Goal: Transaction & Acquisition: Purchase product/service

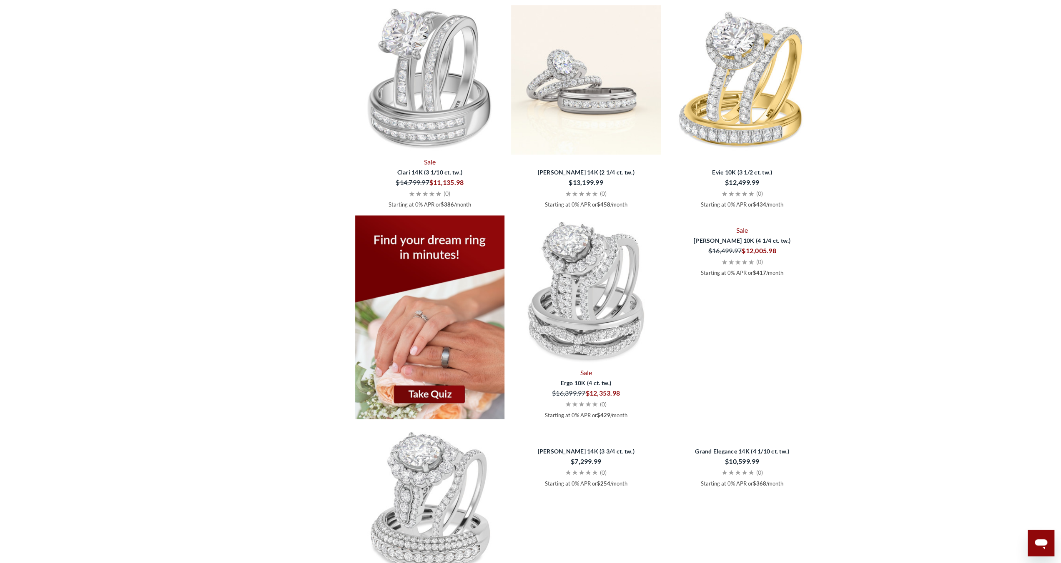
scroll to position [1302, 0]
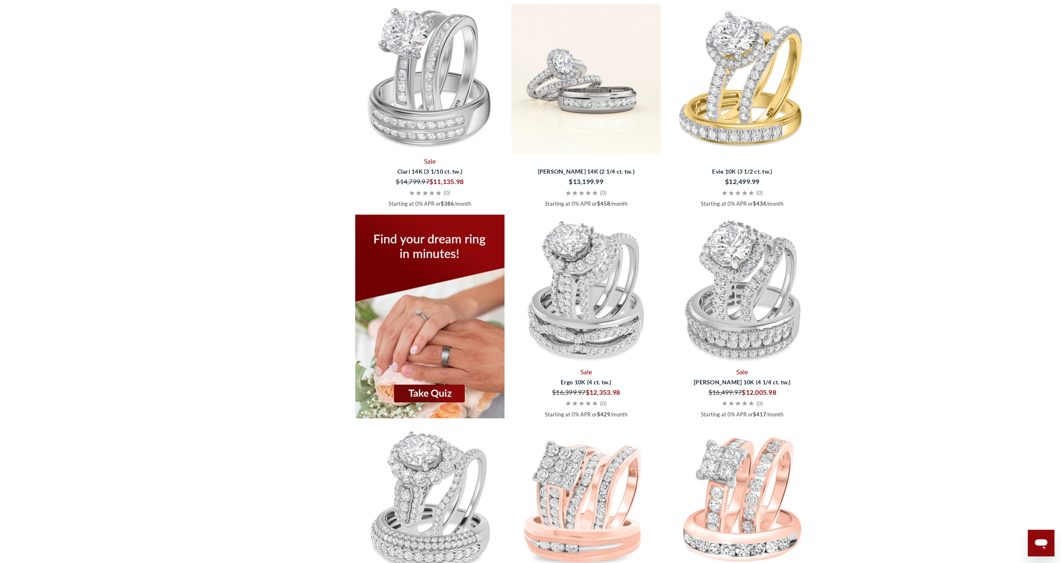
click at [574, 100] on img at bounding box center [586, 79] width 150 height 150
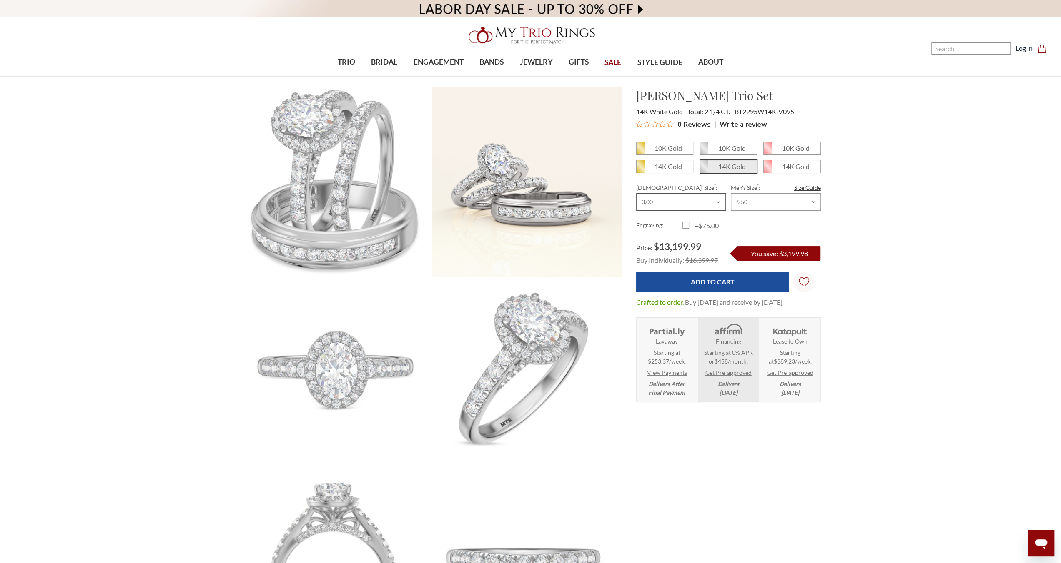
click at [689, 205] on select "Choose Size 3.00 3.25 3.50 3.75 4.00 4.25 4.50 4.75 5.00 5.25 5.50 5.75 6.00 6.…" at bounding box center [681, 202] width 90 height 18
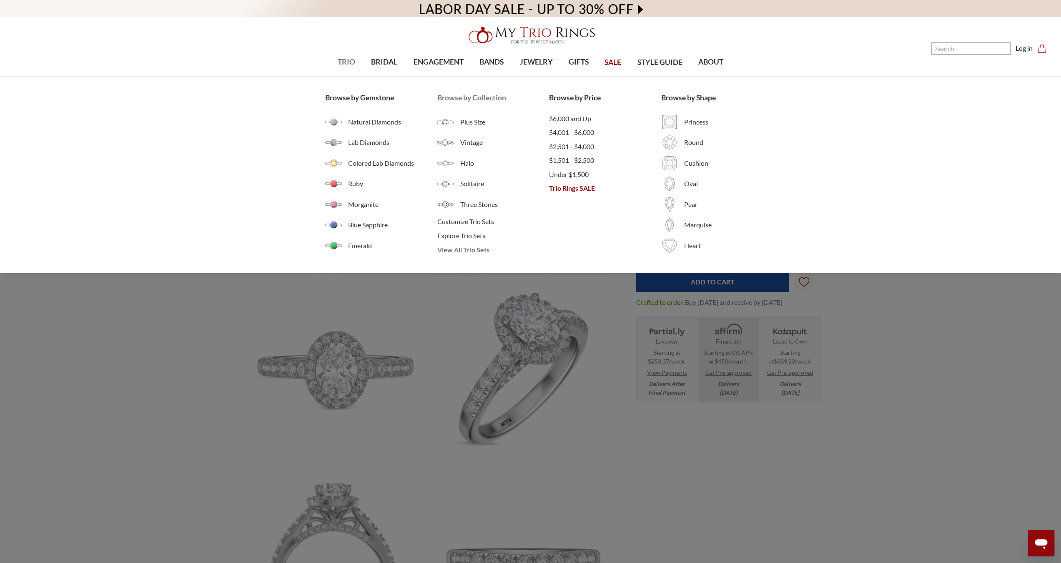
click at [467, 247] on span "View All Trio Sets" at bounding box center [493, 250] width 112 height 10
